Goal: Task Accomplishment & Management: Complete application form

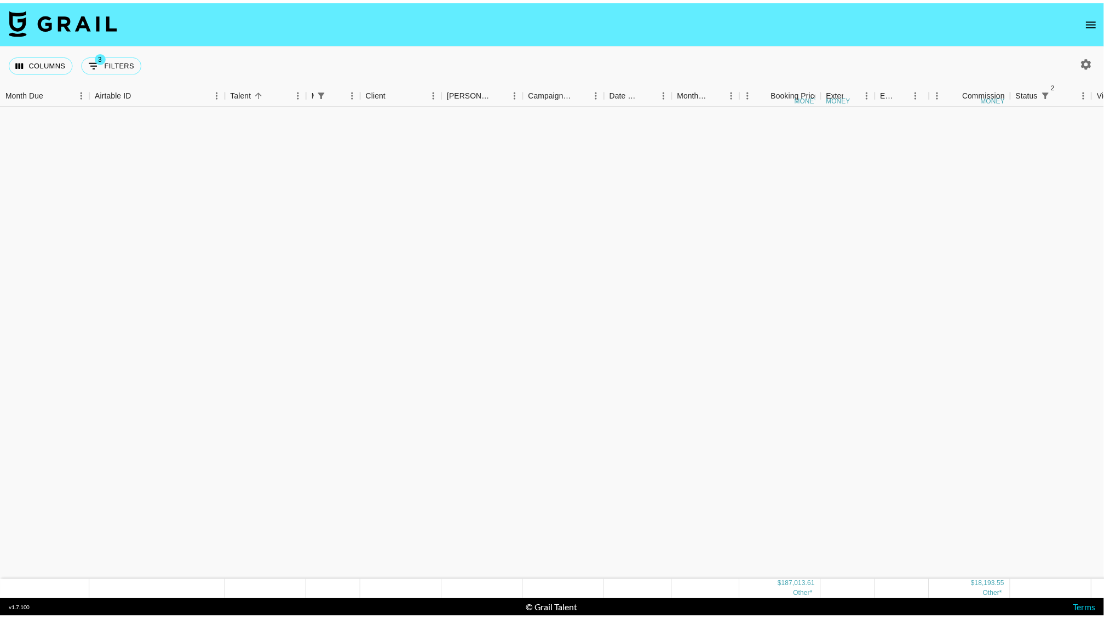
scroll to position [610, 0]
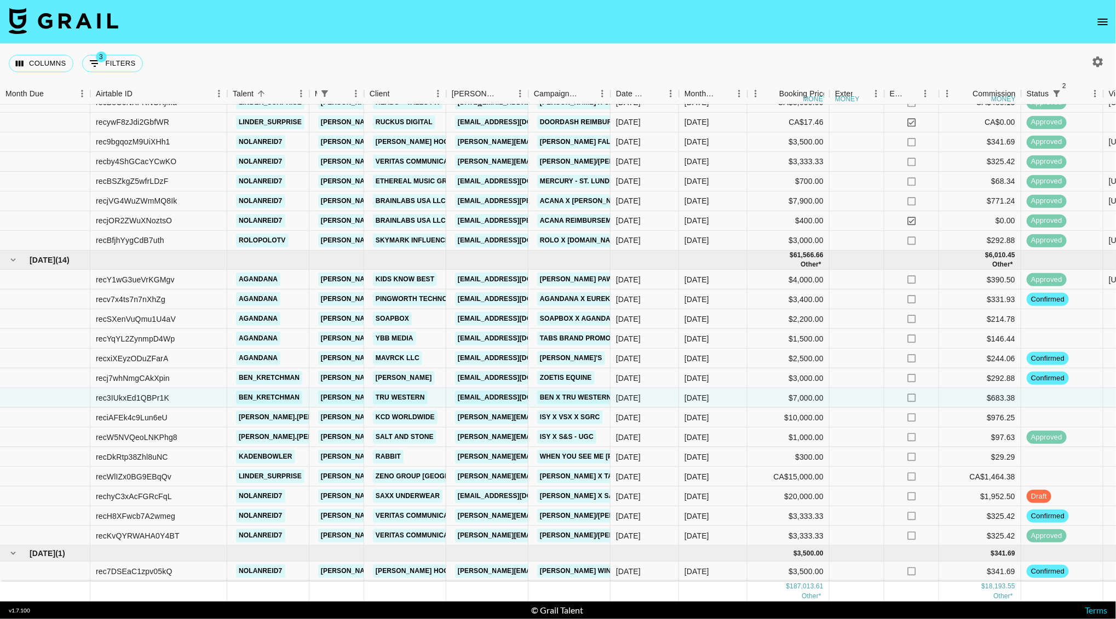
click at [1102, 20] on icon "open drawer" at bounding box center [1102, 21] width 13 height 13
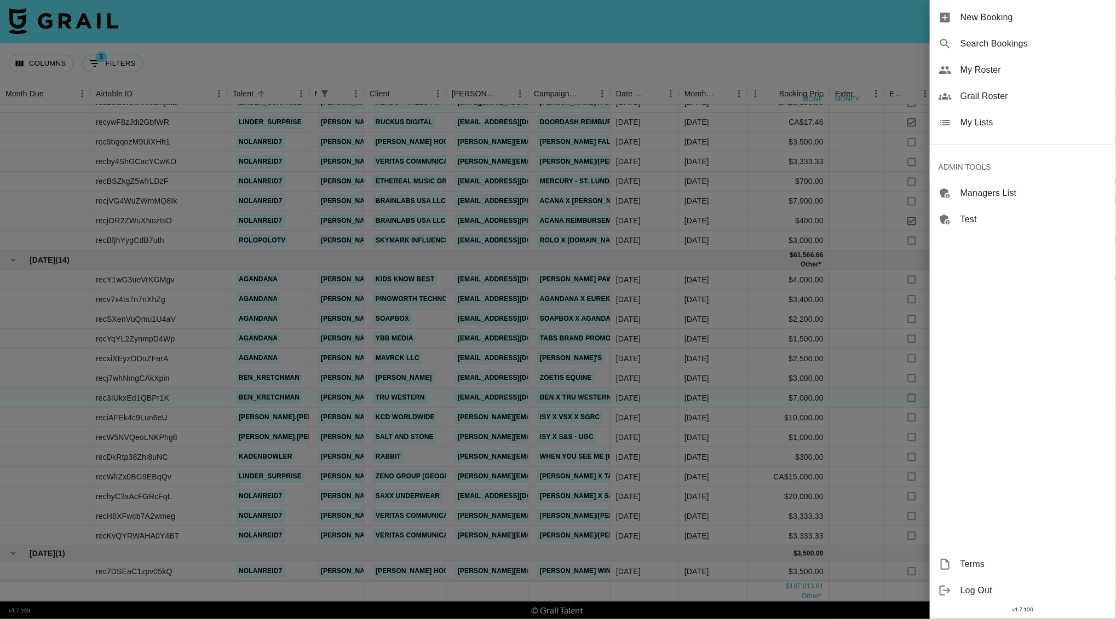
click at [992, 11] on span "New Booking" at bounding box center [1034, 17] width 147 height 13
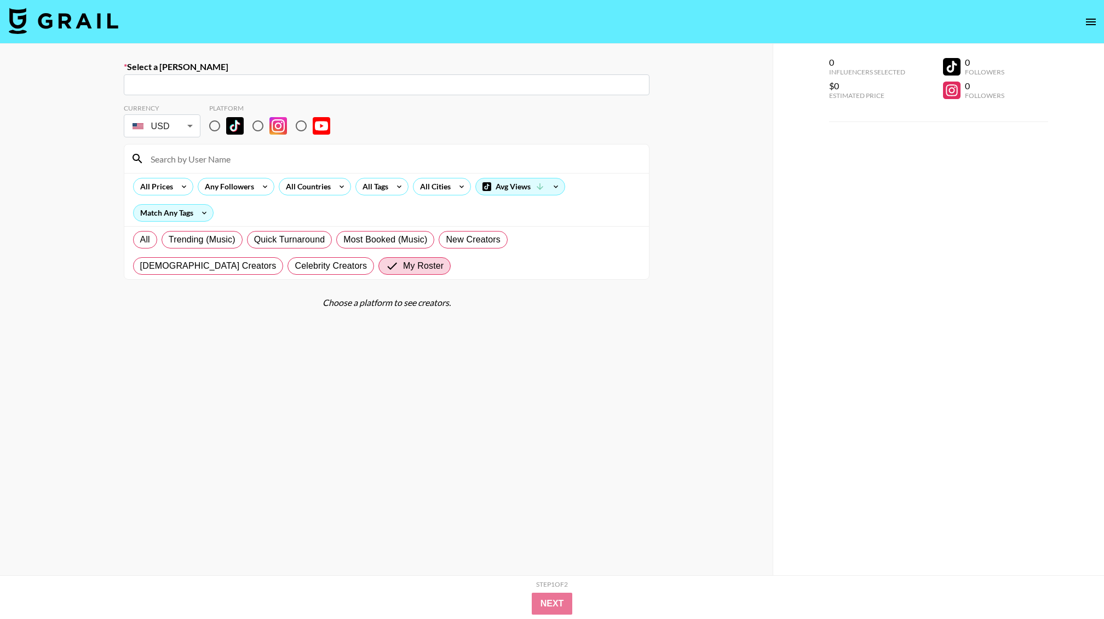
click at [169, 85] on input "text" at bounding box center [386, 85] width 513 height 13
paste input "[EMAIL_ADDRESS][DOMAIN_NAME]"
click at [245, 104] on li "Add New Booker "jethro.chen@insta360-camera.com"" at bounding box center [386, 109] width 526 height 18
type input "Add New Booker "jethro.chen@insta360-camera.com""
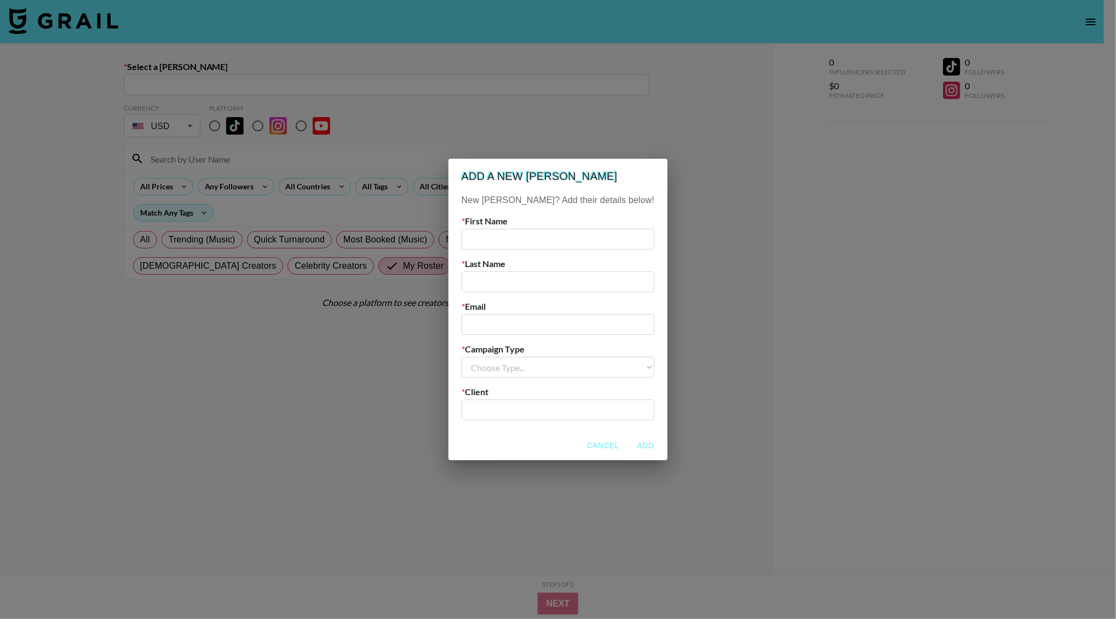
click at [510, 326] on input "email" at bounding box center [558, 324] width 193 height 21
paste input "[EMAIL_ADDRESS][DOMAIN_NAME]"
type input "[EMAIL_ADDRESS][DOMAIN_NAME]"
click at [513, 251] on div "New Booker? Add their details below! First Name Last Name Email jethro.chen@ins…" at bounding box center [558, 313] width 219 height 238
click at [513, 242] on input "text" at bounding box center [558, 239] width 193 height 21
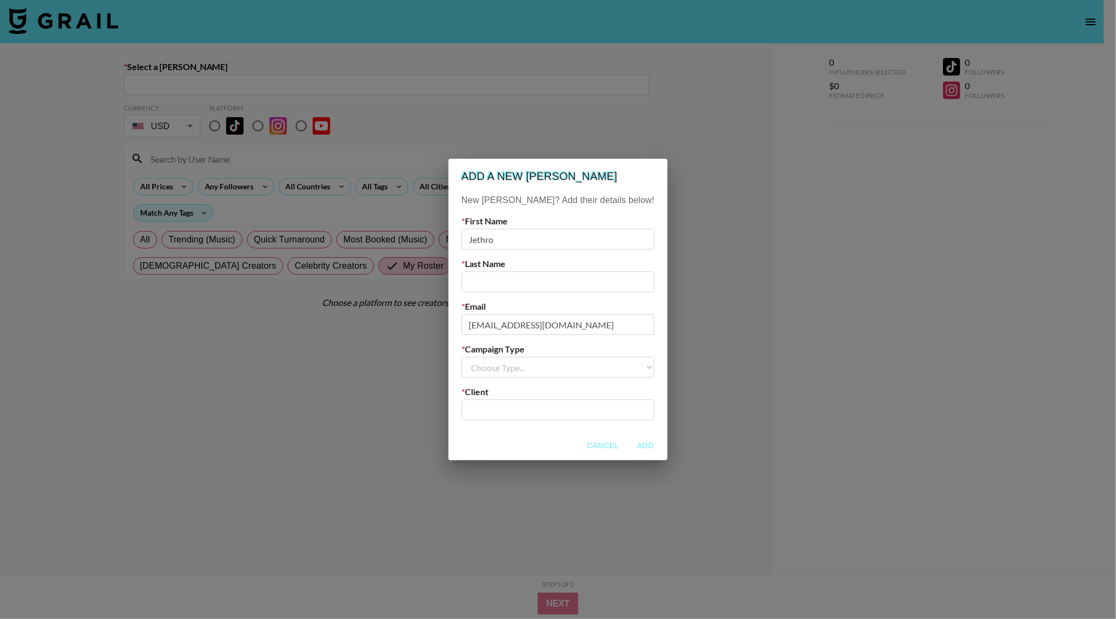
type input "Jethro"
click at [527, 286] on input "text" at bounding box center [558, 282] width 193 height 21
type input "Chen"
click at [560, 365] on select "Choose Type... Song Promos Brand Promos" at bounding box center [558, 367] width 193 height 21
select select "Brand"
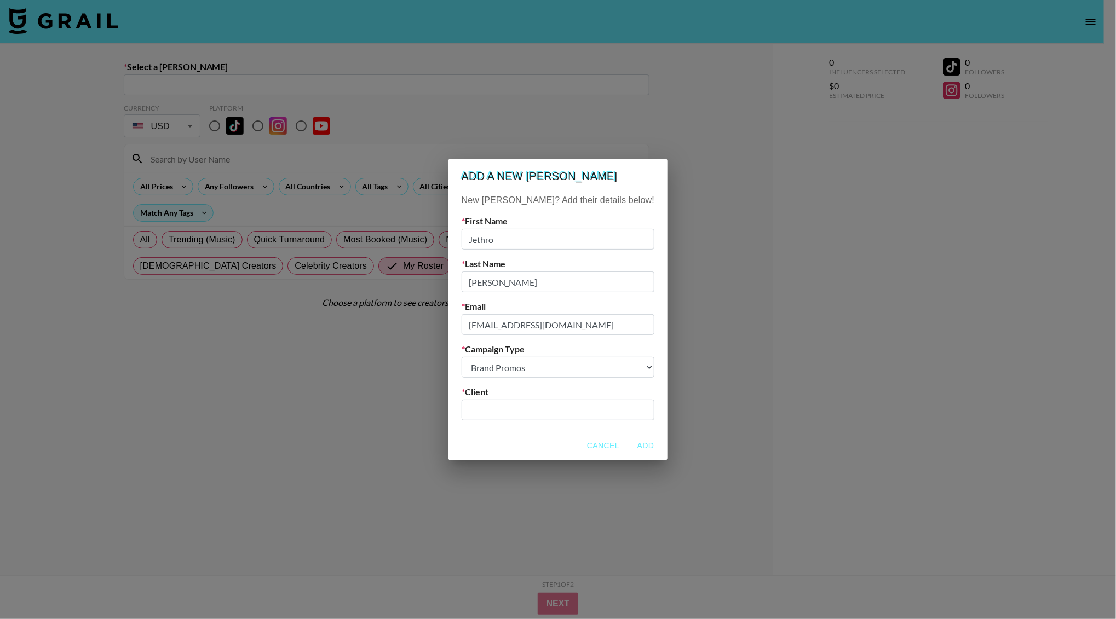
click at [484, 357] on select "Choose Type... Song Promos Brand Promos" at bounding box center [558, 367] width 193 height 21
click at [507, 417] on div "​" at bounding box center [558, 410] width 193 height 21
click at [535, 411] on input "insta360" at bounding box center [550, 410] width 165 height 13
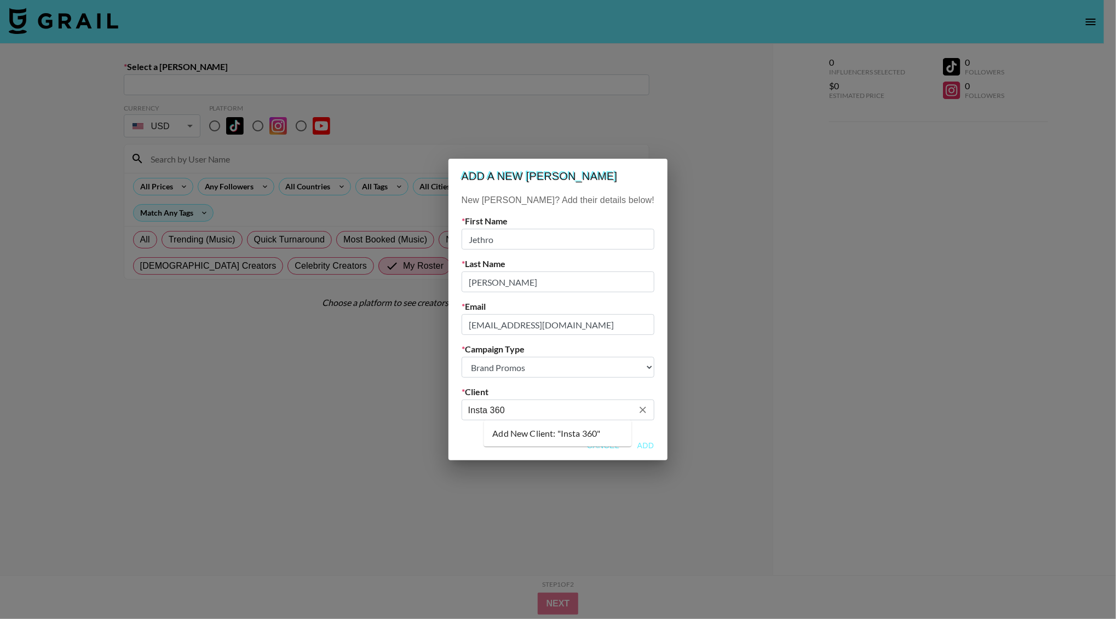
click at [566, 432] on li "Add New Client: "Insta 360"" at bounding box center [558, 434] width 148 height 18
type input "Insta 360"
click at [628, 444] on button "Add" at bounding box center [645, 446] width 35 height 20
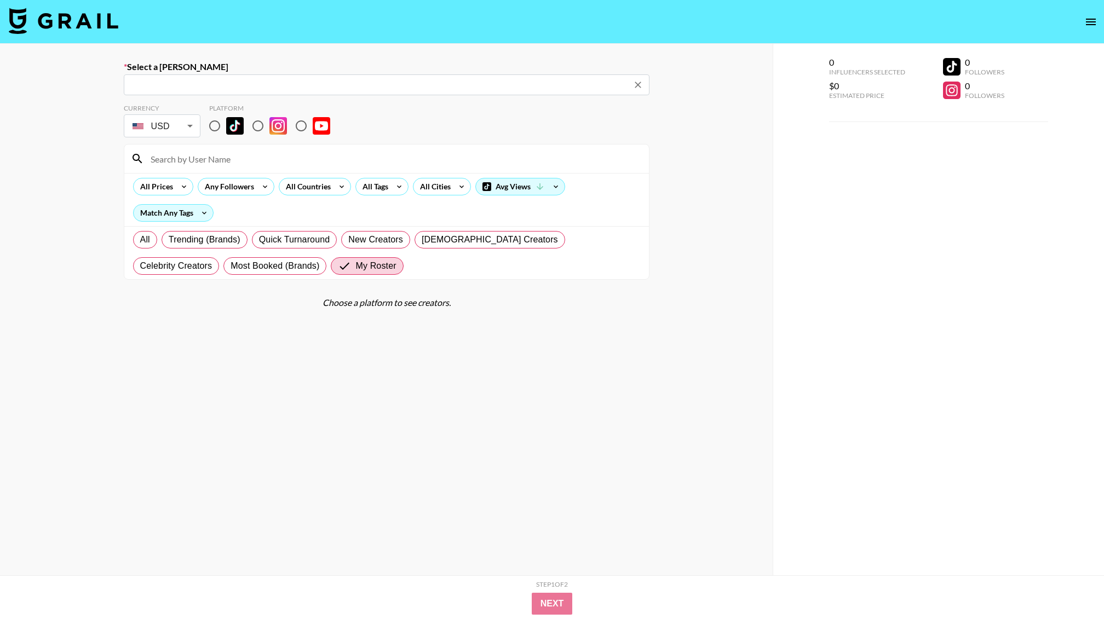
click at [214, 49] on div "Select a Booker ​ Currency USD USD ​ Platform All Prices Any Followers All Coun…" at bounding box center [386, 349] width 773 height 610
type input "jethro.chen@insta360-camera.com: Jethro Chen -- Insta 360 -- YAoQbO8UZPcB59VrrK…"
click at [256, 124] on input "radio" at bounding box center [257, 125] width 23 height 23
radio input "true"
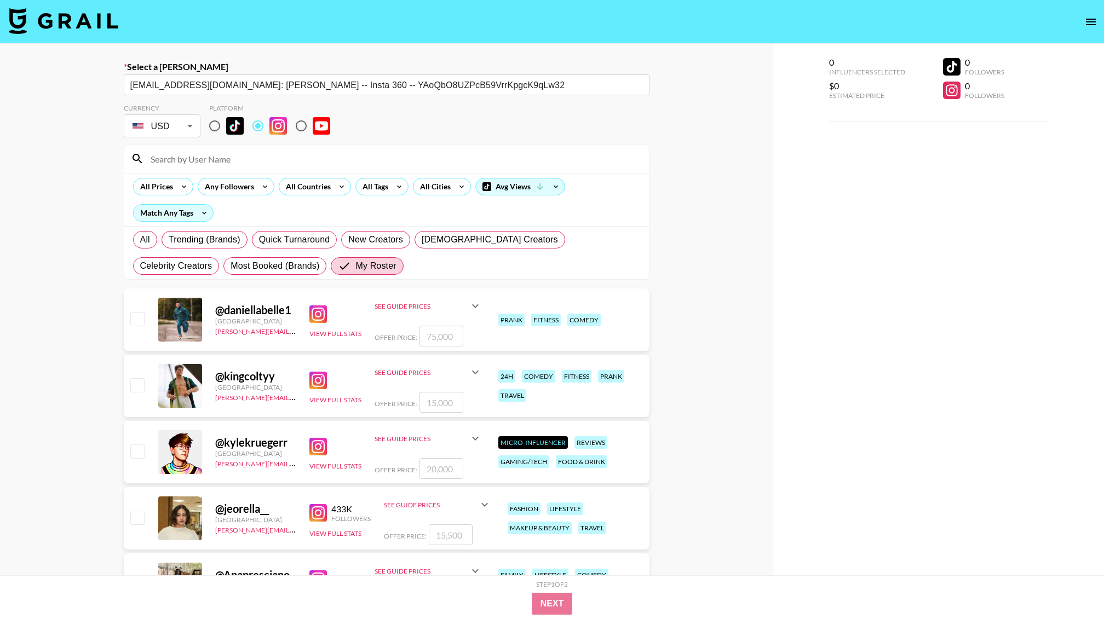
click at [222, 162] on input at bounding box center [393, 159] width 498 height 18
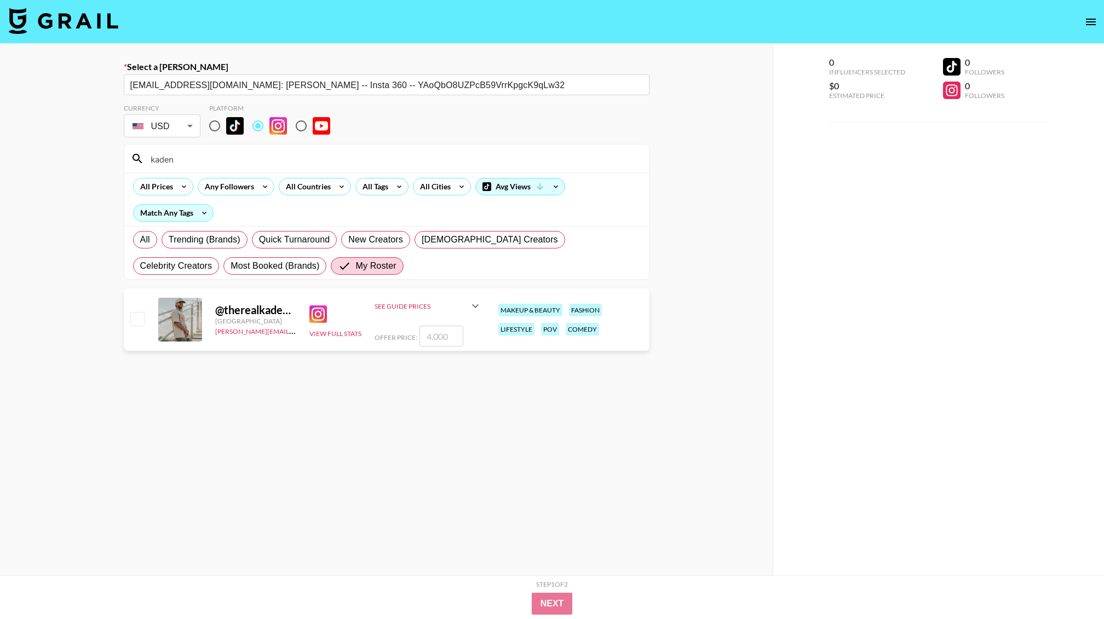
type input "kaden"
click at [432, 342] on input "number" at bounding box center [442, 336] width 44 height 21
checkbox input "true"
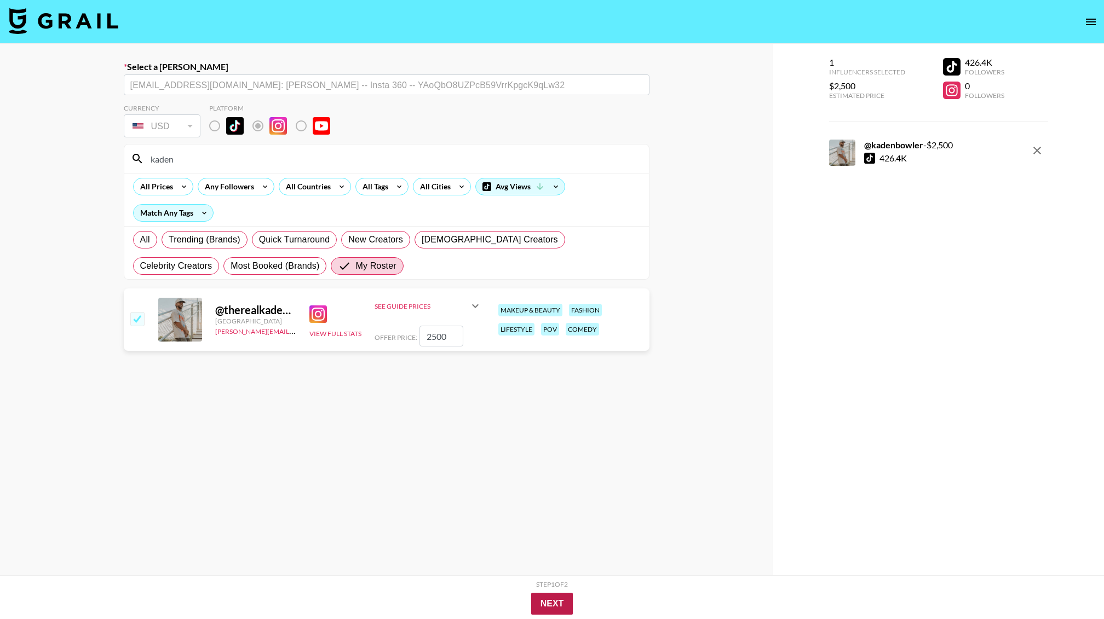
type input "2500"
click at [555, 595] on button "Next" at bounding box center [552, 604] width 42 height 22
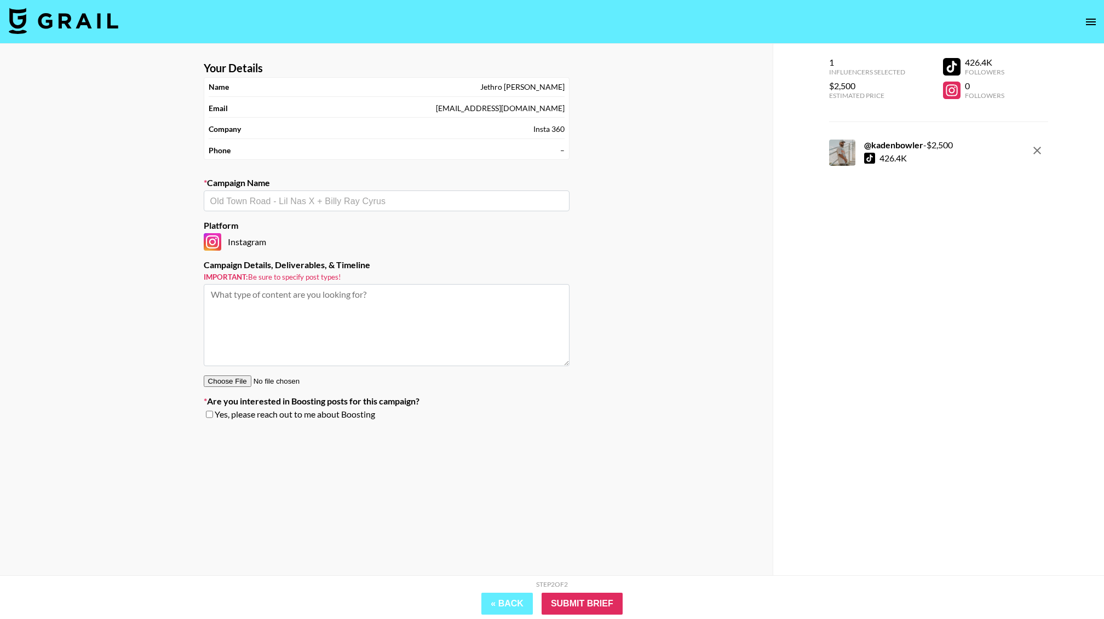
click at [296, 204] on input "text" at bounding box center [386, 201] width 353 height 13
type input "Kaden x Insta360"
click at [318, 225] on li "Add New Campaign: "Kaden x Insta360"" at bounding box center [387, 226] width 366 height 18
click at [561, 612] on input "Submit Brief" at bounding box center [582, 604] width 81 height 22
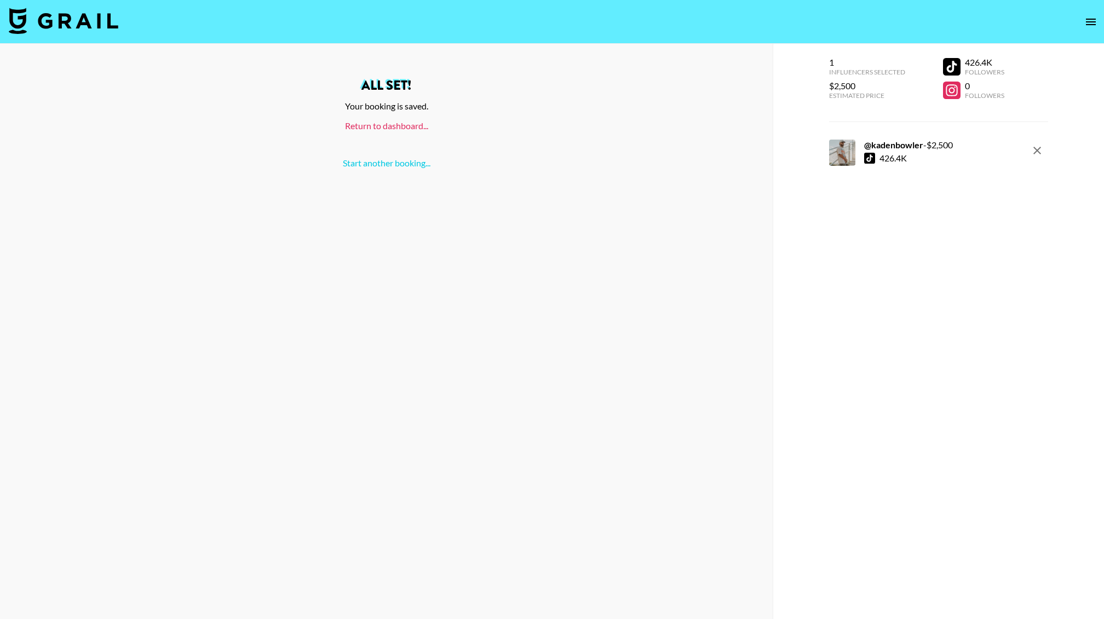
click at [393, 130] on link "Return to dashboard..." at bounding box center [386, 125] width 83 height 10
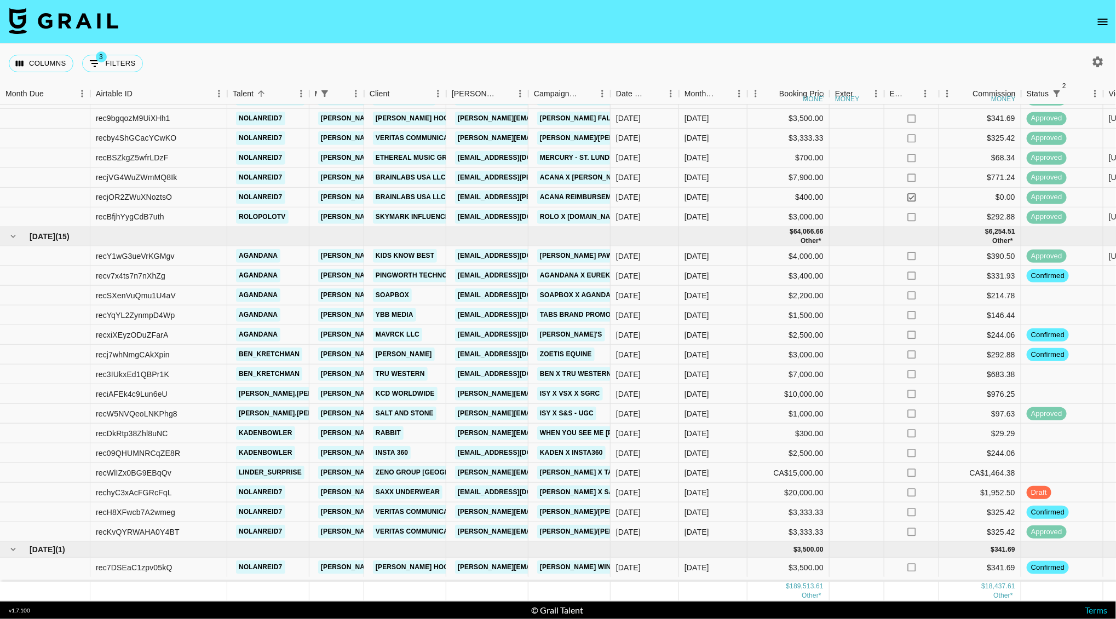
scroll to position [631, 0]
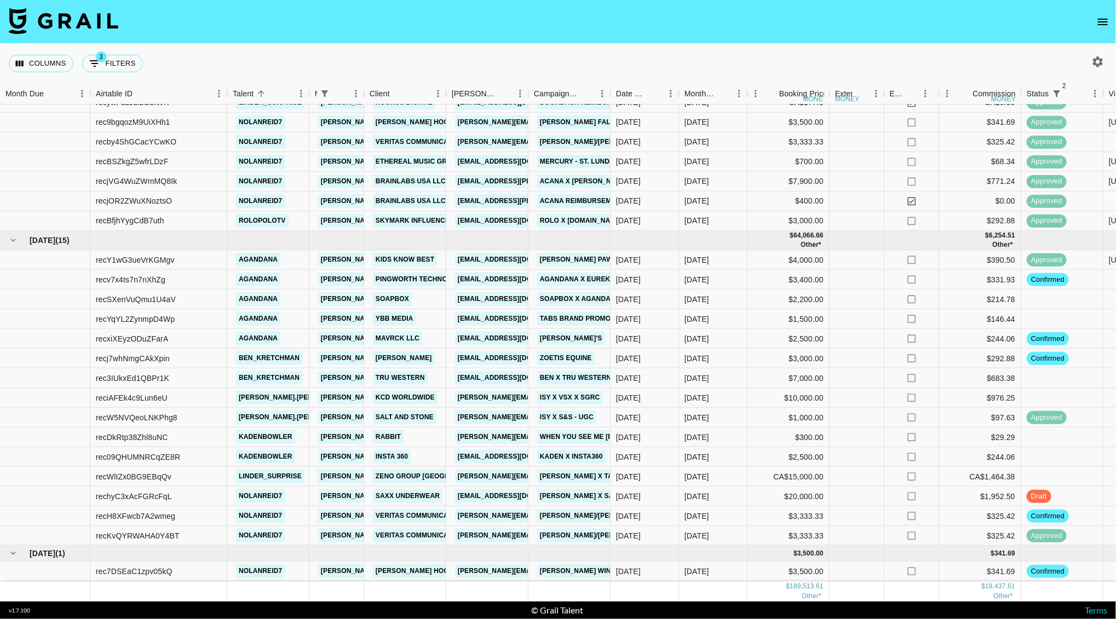
click at [1107, 21] on icon "open drawer" at bounding box center [1103, 22] width 10 height 7
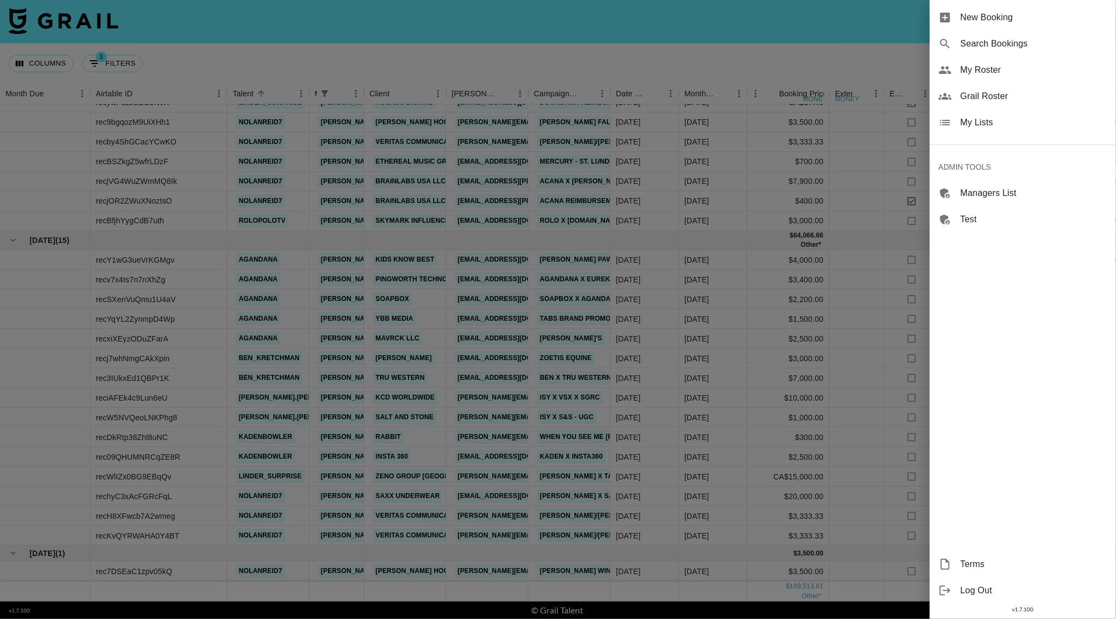
click at [821, 268] on div at bounding box center [558, 309] width 1116 height 619
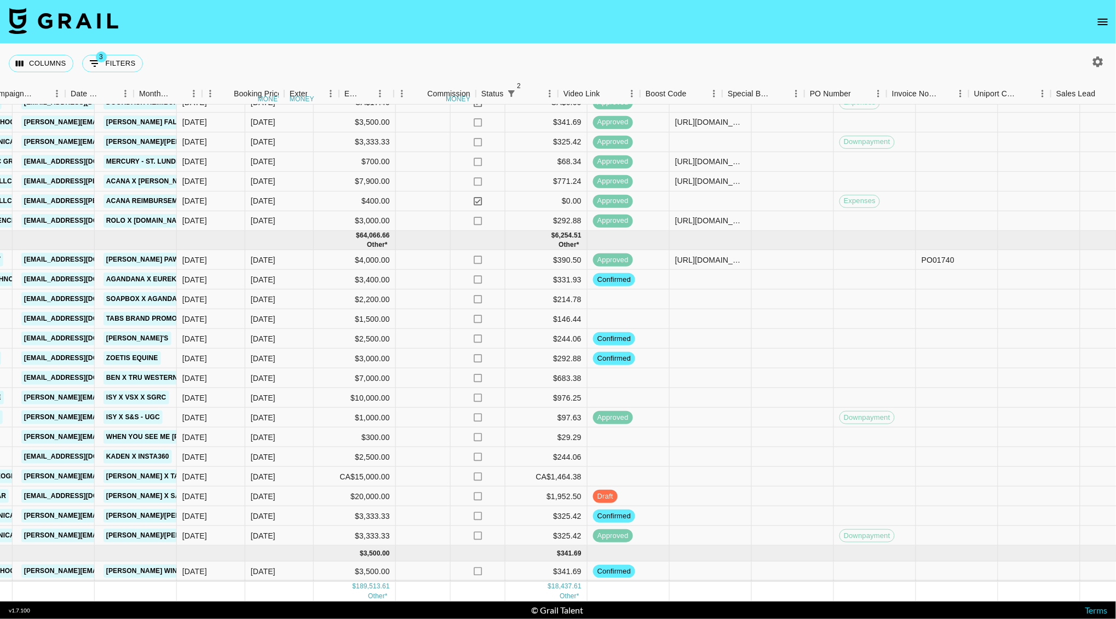
scroll to position [631, 947]
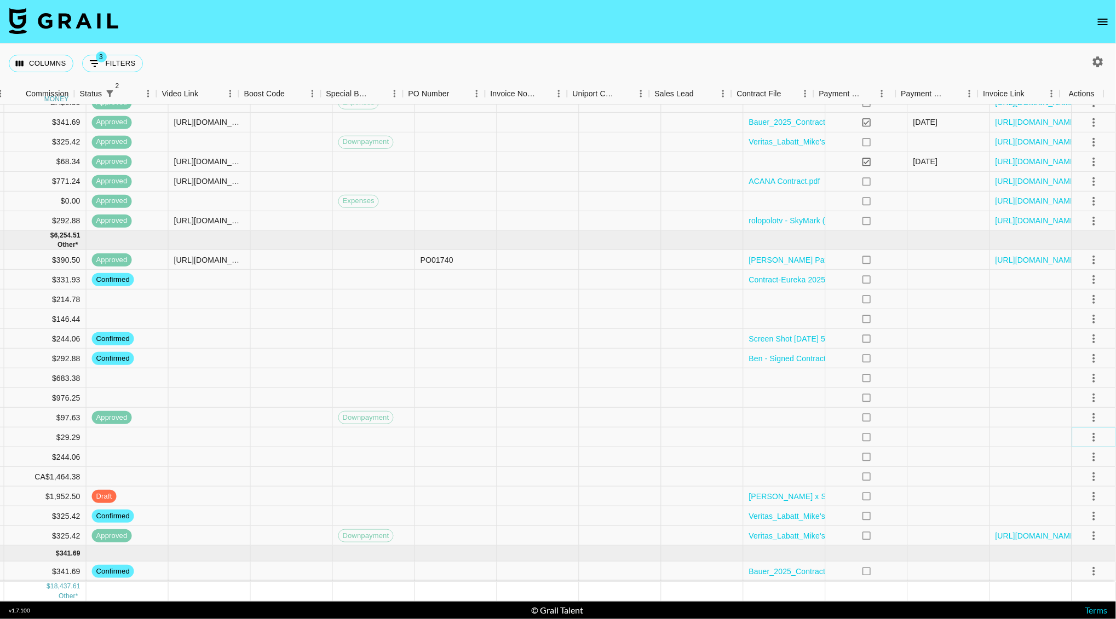
click at [1088, 431] on icon "select merge strategy" at bounding box center [1094, 437] width 13 height 13
click at [1077, 454] on li "Confirm" at bounding box center [1080, 449] width 71 height 20
click at [510, 428] on div at bounding box center [538, 438] width 82 height 20
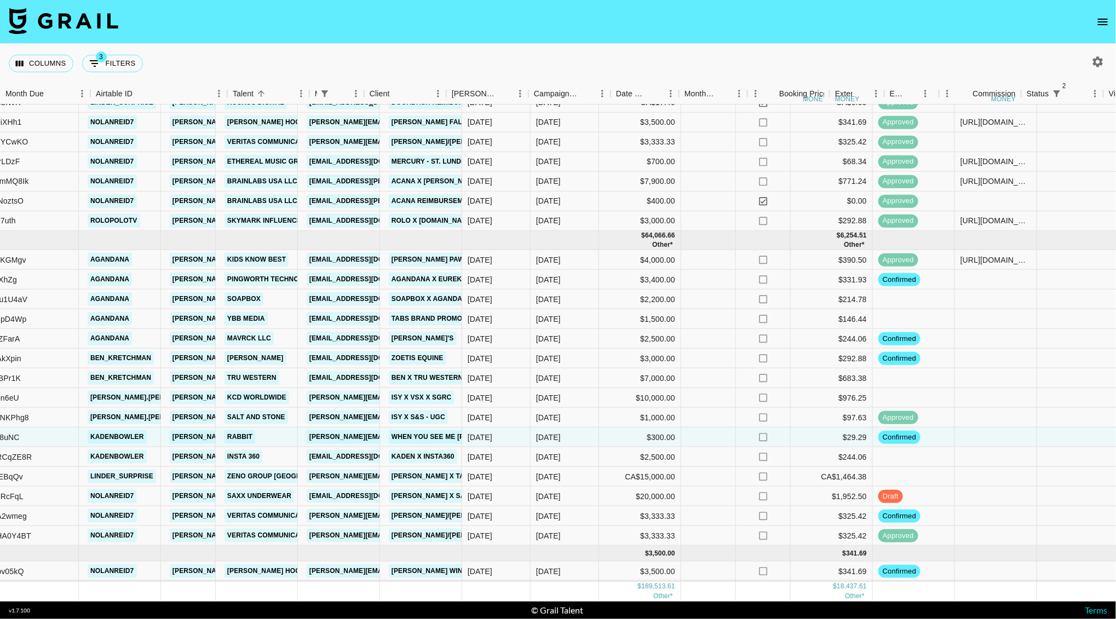
scroll to position [631, 0]
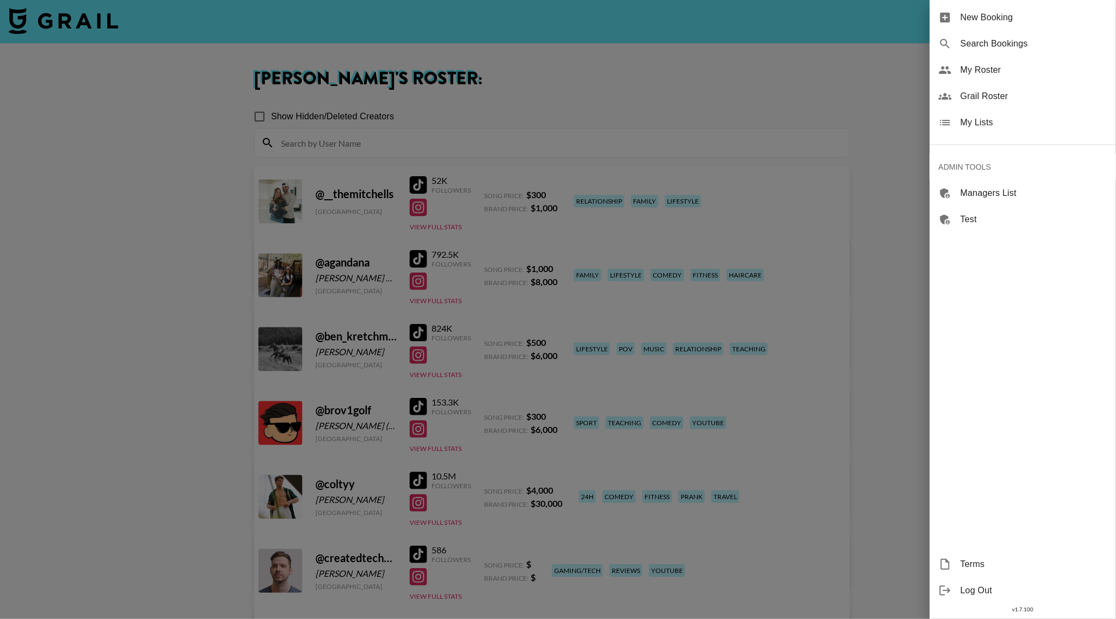
click at [526, 106] on div at bounding box center [558, 309] width 1116 height 619
